Goal: Manage account settings

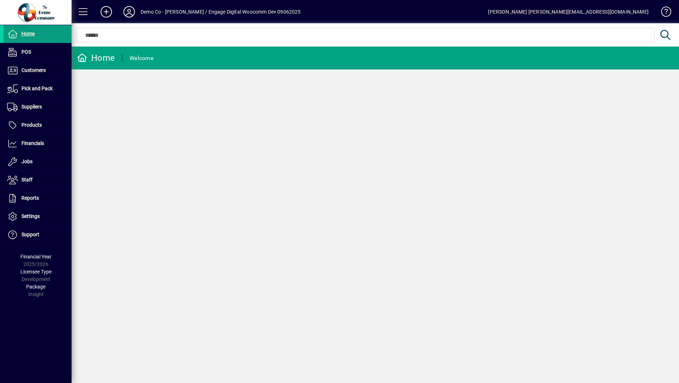
click at [160, 16] on div "Demo Co - [PERSON_NAME] / Engage Digital Woocomm Dev 09062025" at bounding box center [221, 11] width 160 height 11
click at [161, 13] on div "Demo Co - [PERSON_NAME] / Engage Digital Woocomm Dev 09062025" at bounding box center [221, 11] width 160 height 11
click at [131, 13] on icon at bounding box center [129, 11] width 14 height 11
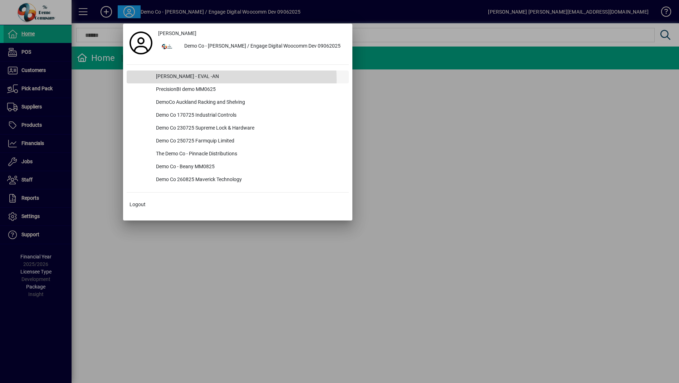
click at [195, 80] on div "[PERSON_NAME] - EVAL -AN" at bounding box center [249, 77] width 199 height 13
